Goal: Task Accomplishment & Management: Complete application form

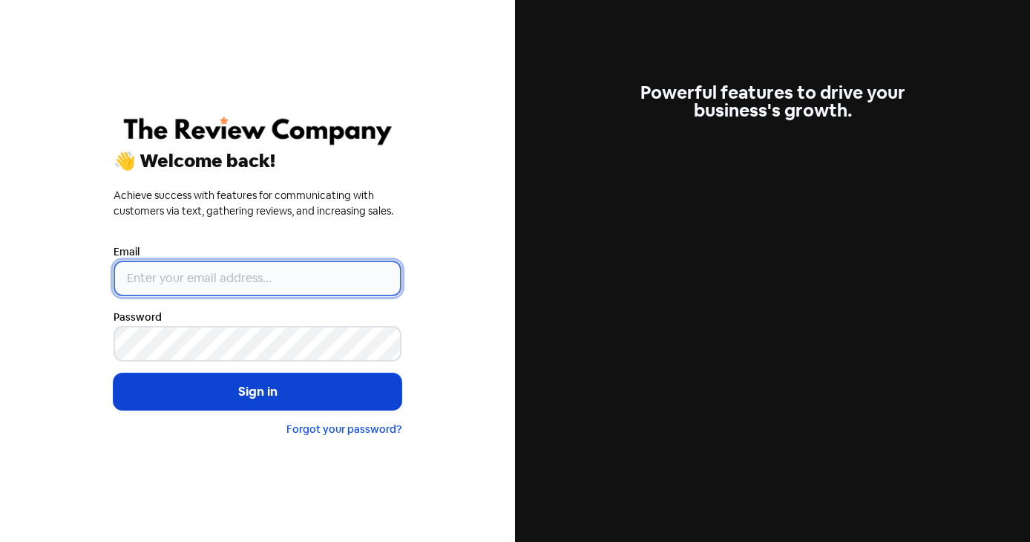
type input "[PERSON_NAME][EMAIL_ADDRESS][DOMAIN_NAME]"
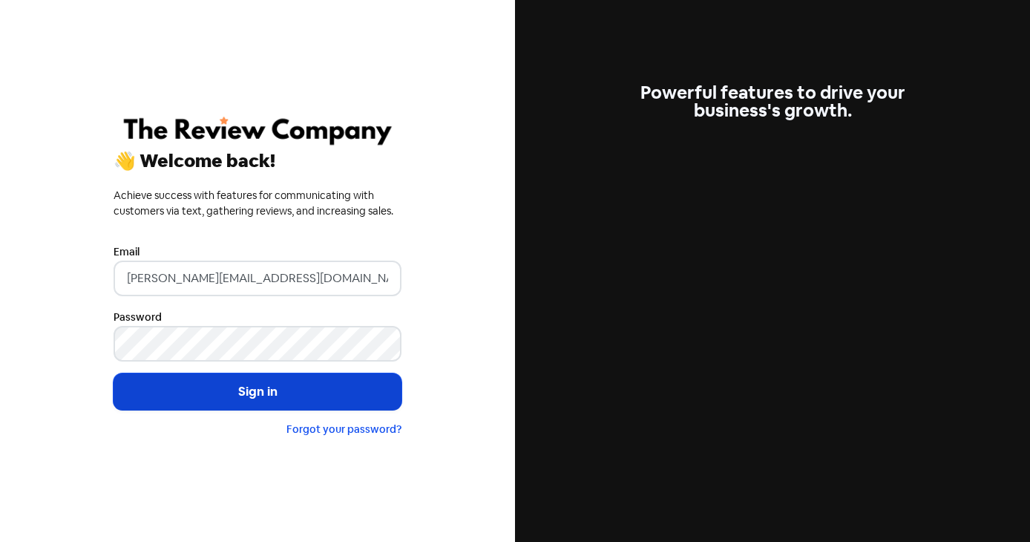
click at [260, 392] on button "Sign in" at bounding box center [258, 391] width 288 height 37
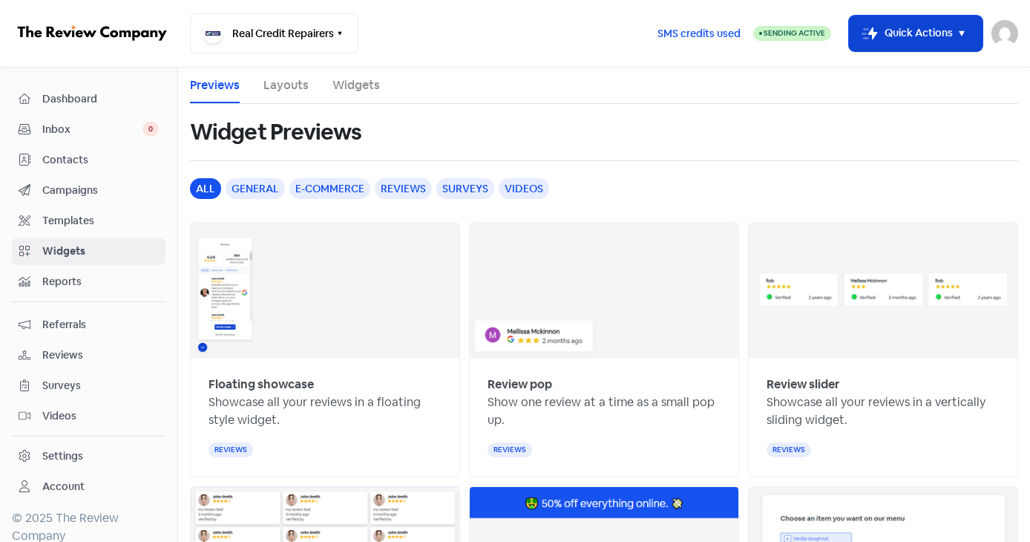
click at [967, 34] on icon "button" at bounding box center [962, 33] width 18 height 18
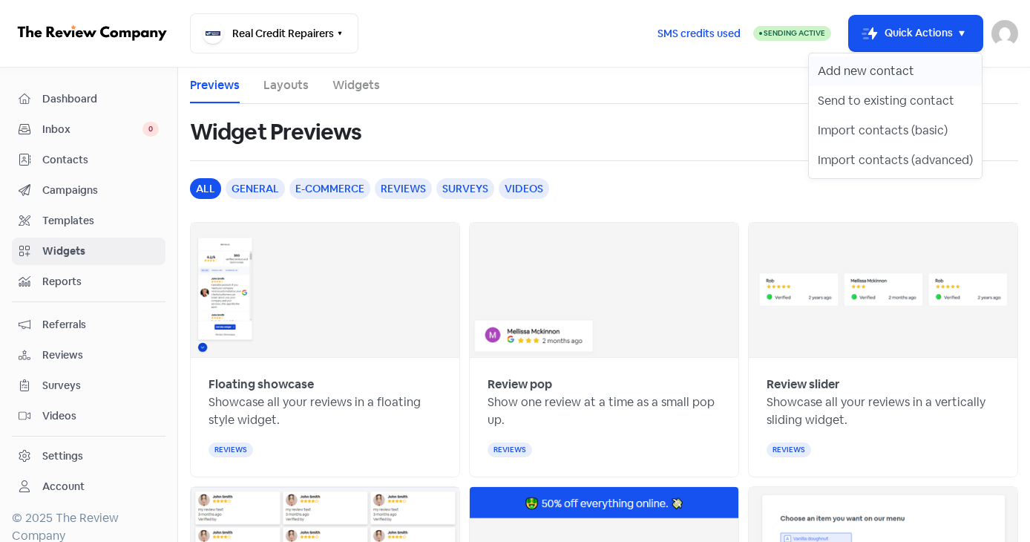
click at [896, 69] on button "Add new contact" at bounding box center [895, 71] width 173 height 30
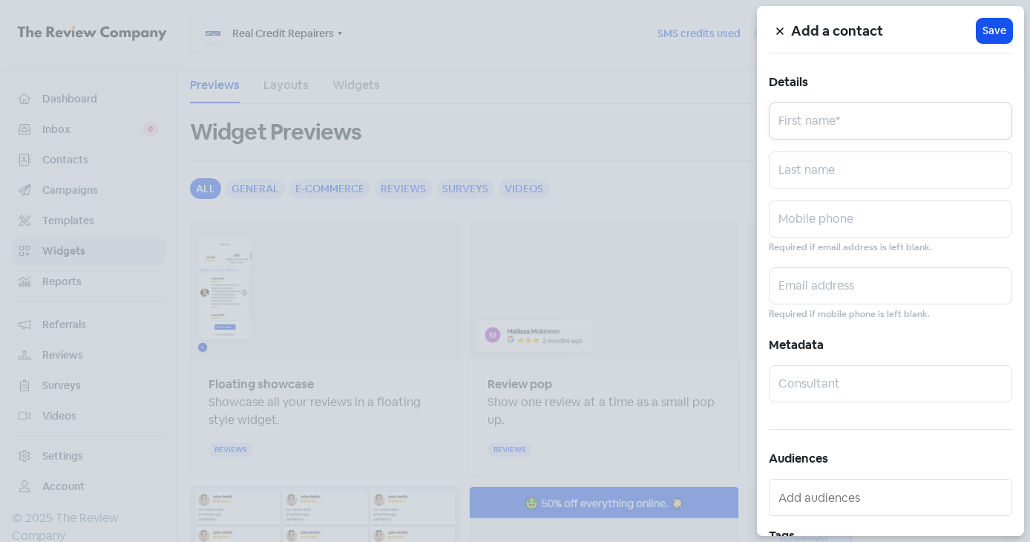
click at [825, 119] on input "text" at bounding box center [890, 120] width 243 height 37
paste input "JORDAN ASPIN"
drag, startPoint x: 825, startPoint y: 123, endPoint x: 884, endPoint y: 134, distance: 60.4
click at [875, 124] on input "JORDAN ASPIN" at bounding box center [890, 120] width 243 height 37
type input "JORDAN"
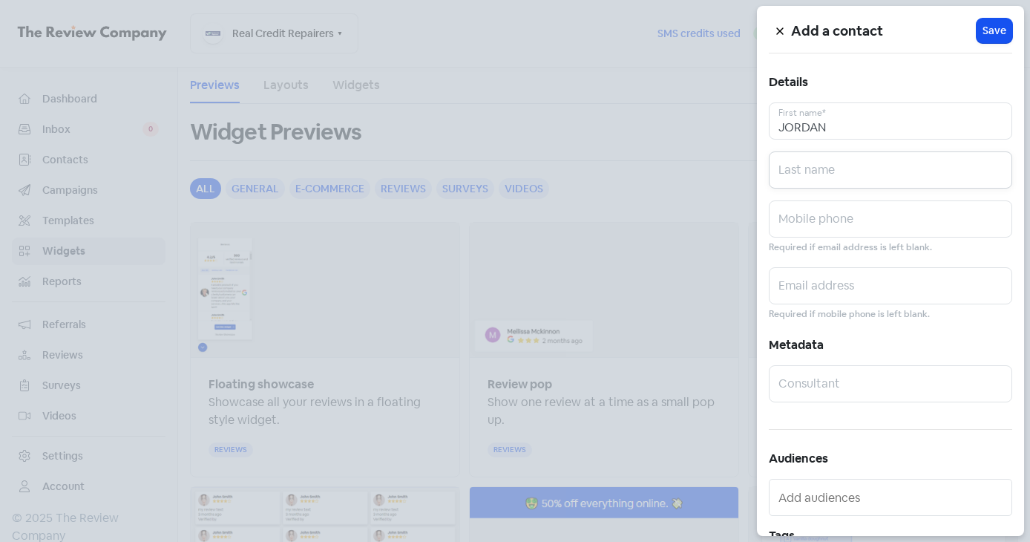
click at [804, 170] on input "text" at bounding box center [890, 169] width 243 height 37
paste input "ASPIN"
type input "ASPIN"
click at [802, 226] on input "text" at bounding box center [890, 218] width 243 height 37
paste input "0437810088"
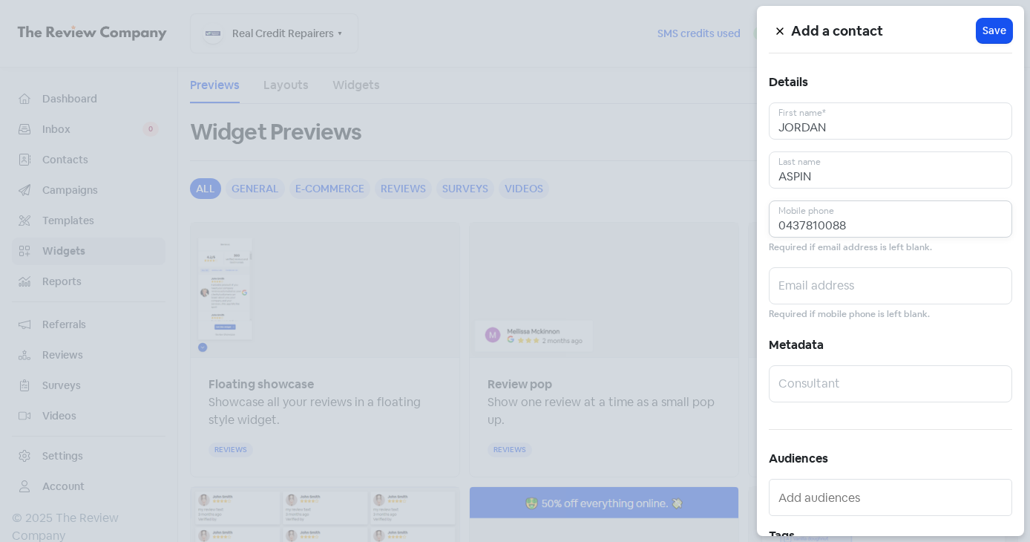
type input "0437810088"
click at [807, 286] on input "text" at bounding box center [890, 285] width 243 height 37
paste input "jordannaspinn@gmail.com"
type input "jordannaspinn@gmail.com"
click at [987, 27] on span "Save" at bounding box center [994, 31] width 24 height 16
